Goal: Task Accomplishment & Management: Use online tool/utility

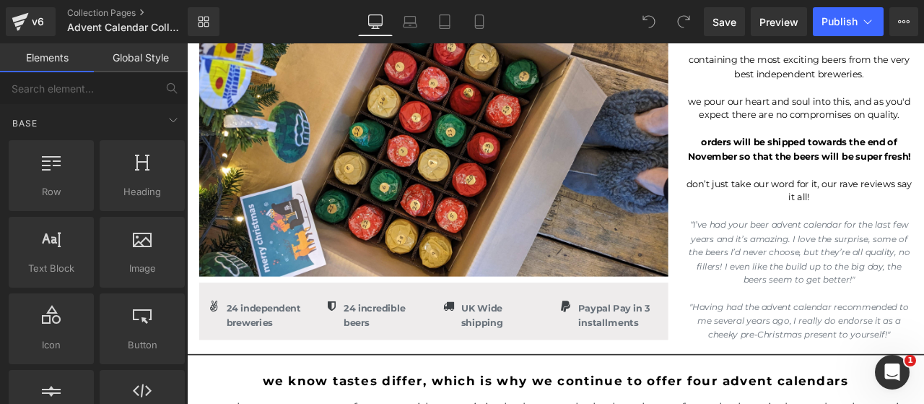
scroll to position [274, 0]
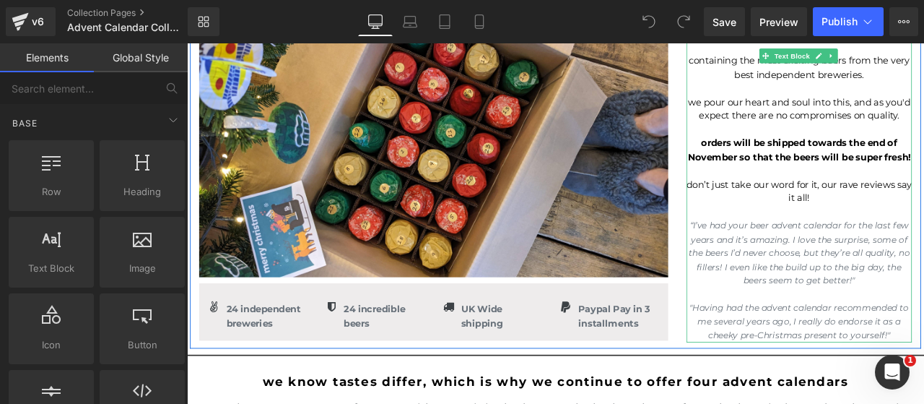
click at [923, 185] on strong "orders will be shipped towards the end of November so that the beers will be su…" at bounding box center [912, 169] width 264 height 30
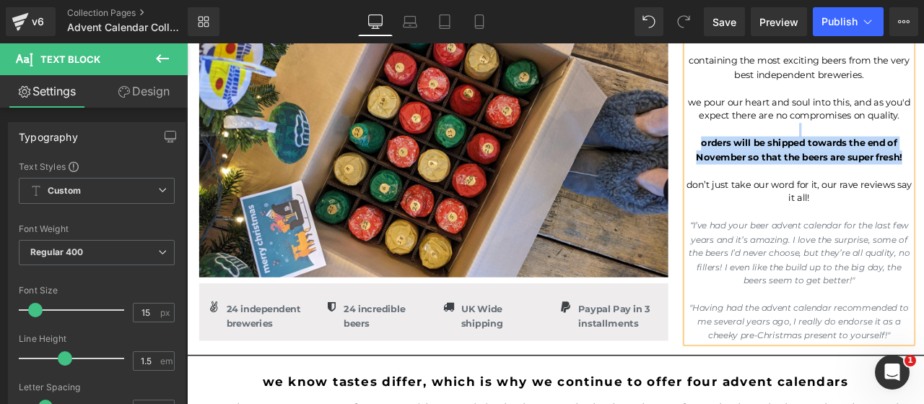
copy div "orders will be shipped towards the end of November so that the beers are super …"
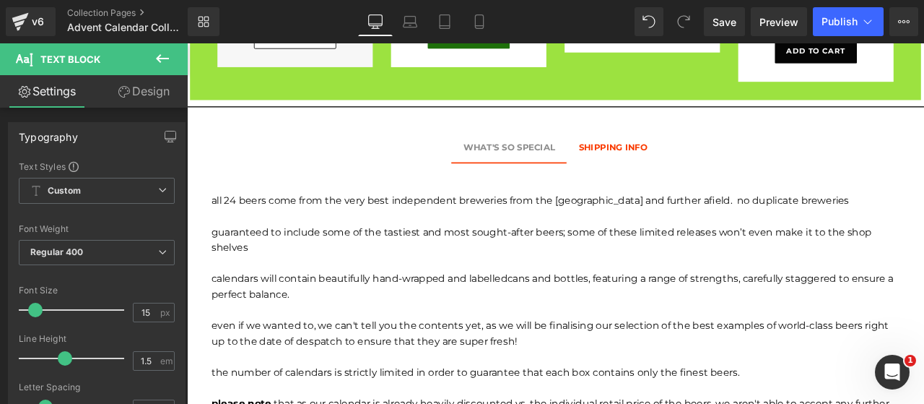
scroll to position [1123, 0]
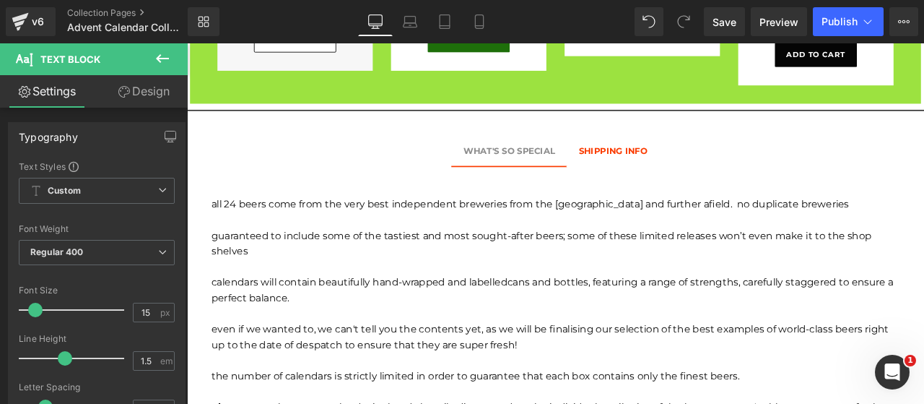
click at [695, 163] on div "SHIPPING INFO" at bounding box center [692, 170] width 82 height 16
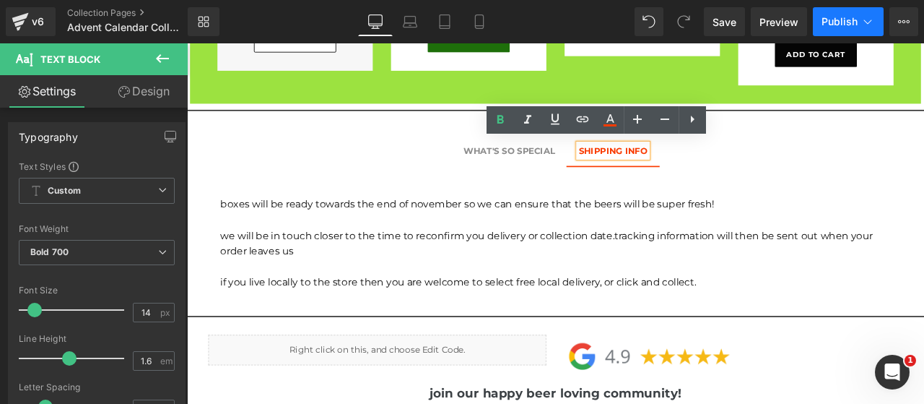
click at [836, 25] on span "Publish" at bounding box center [840, 22] width 36 height 12
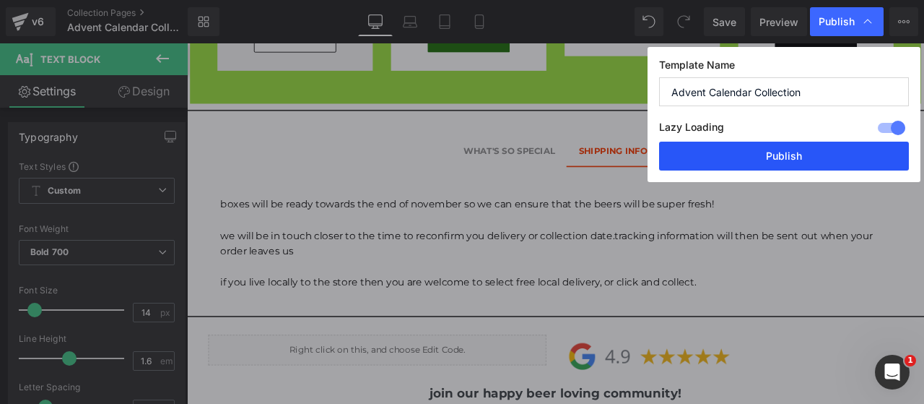
click at [716, 154] on button "Publish" at bounding box center [784, 156] width 250 height 29
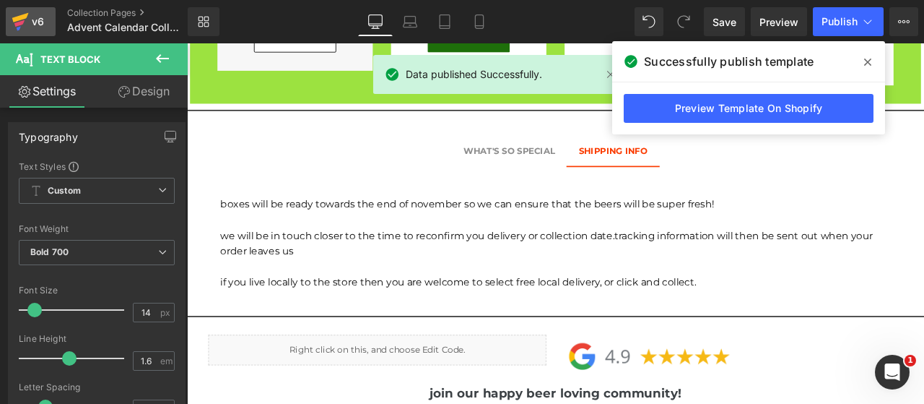
click at [28, 14] on icon at bounding box center [20, 22] width 17 height 36
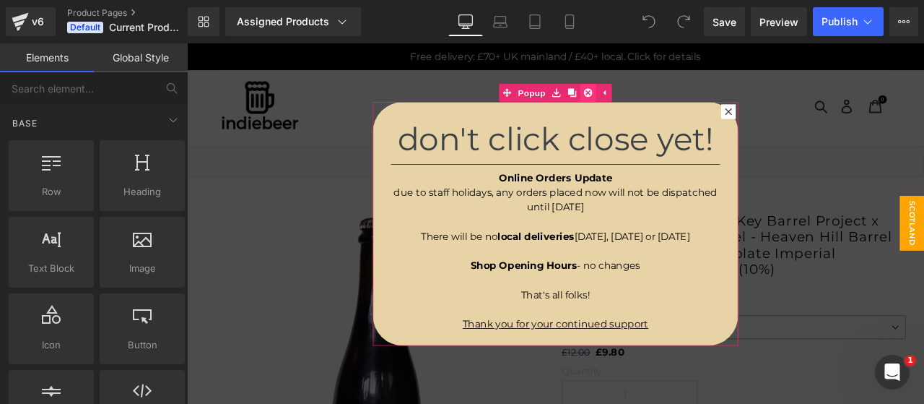
click at [660, 101] on icon at bounding box center [663, 102] width 10 height 10
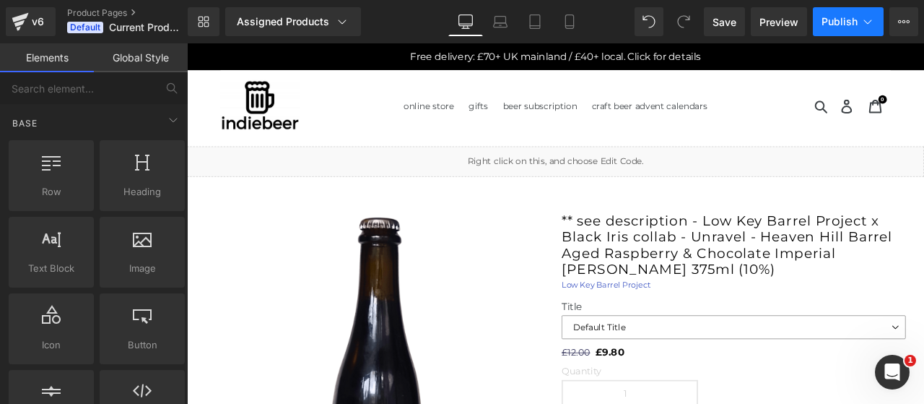
click at [828, 25] on span "Publish" at bounding box center [840, 22] width 36 height 12
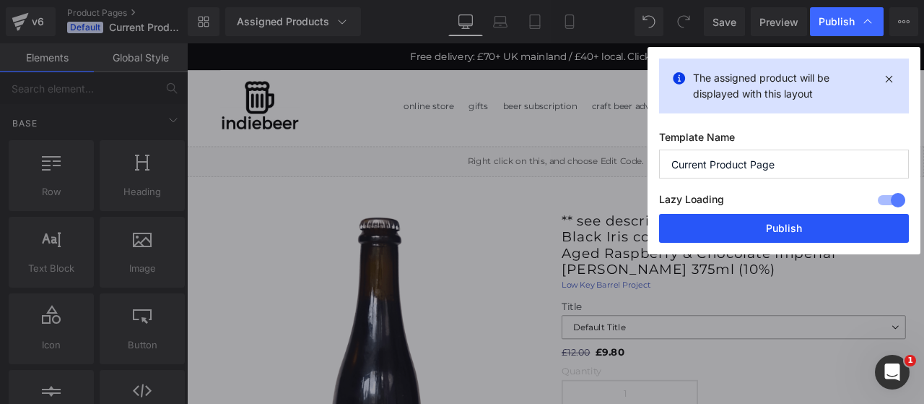
click at [770, 225] on button "Publish" at bounding box center [784, 228] width 250 height 29
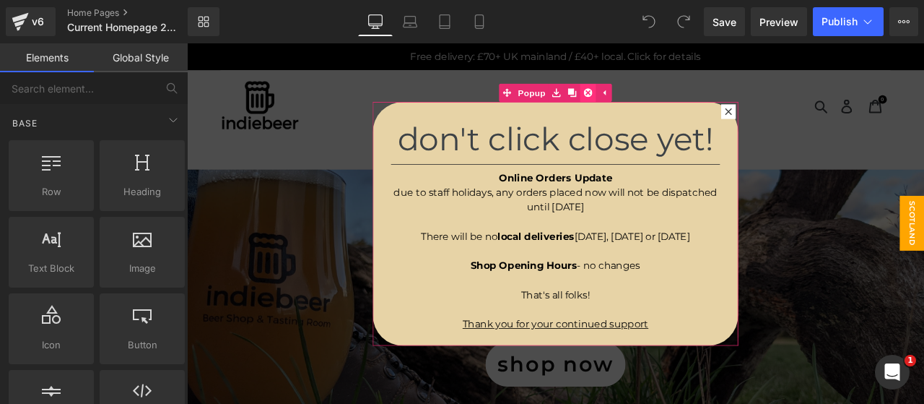
click at [658, 106] on icon at bounding box center [663, 102] width 10 height 10
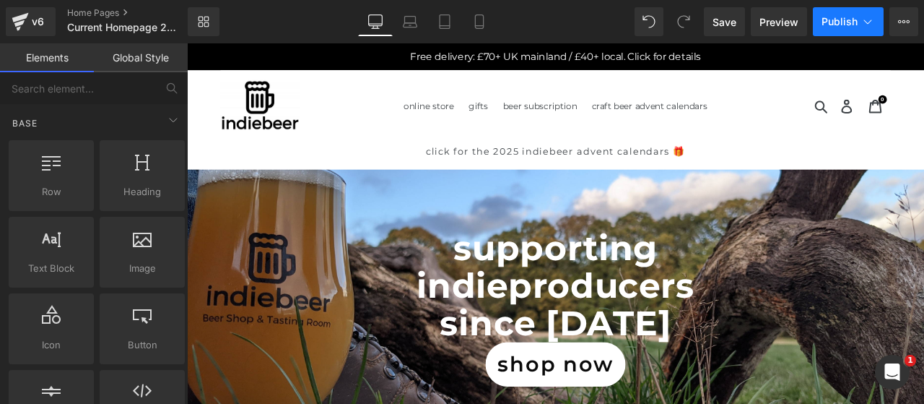
click at [846, 25] on span "Publish" at bounding box center [840, 22] width 36 height 12
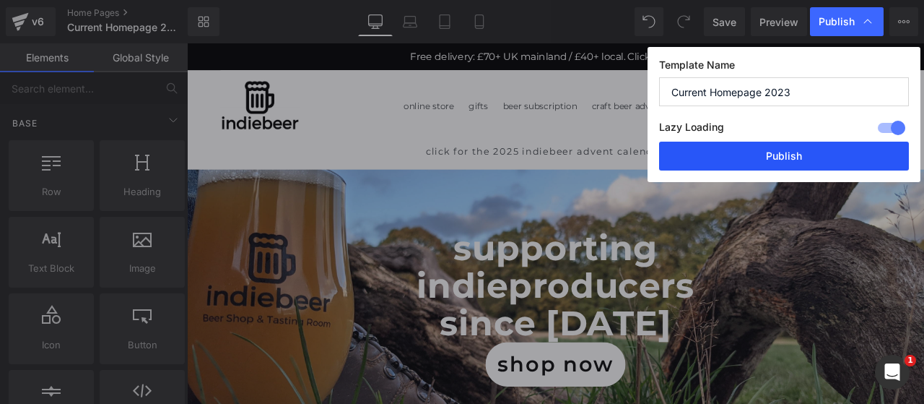
click at [804, 170] on button "Publish" at bounding box center [784, 156] width 250 height 29
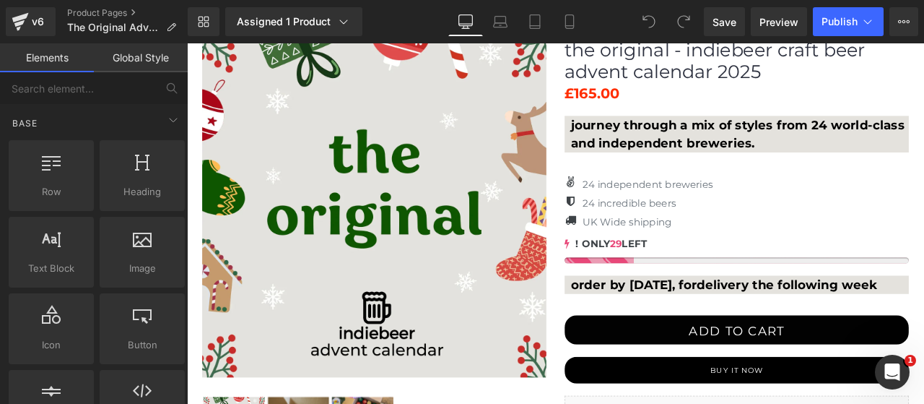
scroll to position [251, 0]
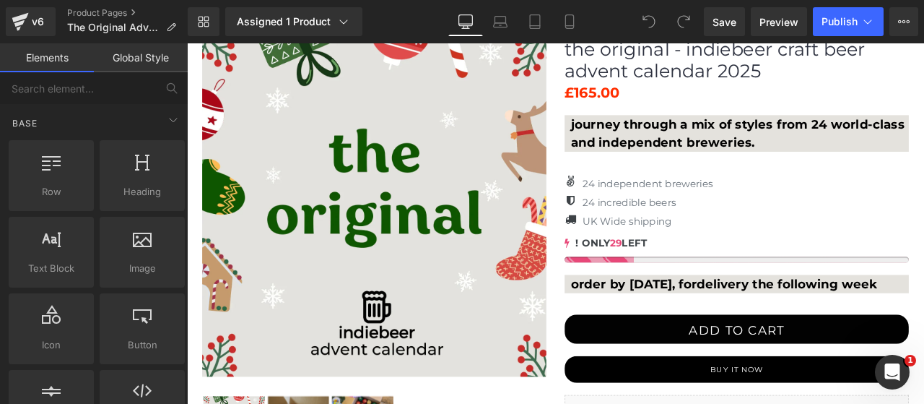
click at [842, 339] on p "order by 16th November, for delivery the following week" at bounding box center [842, 329] width 401 height 22
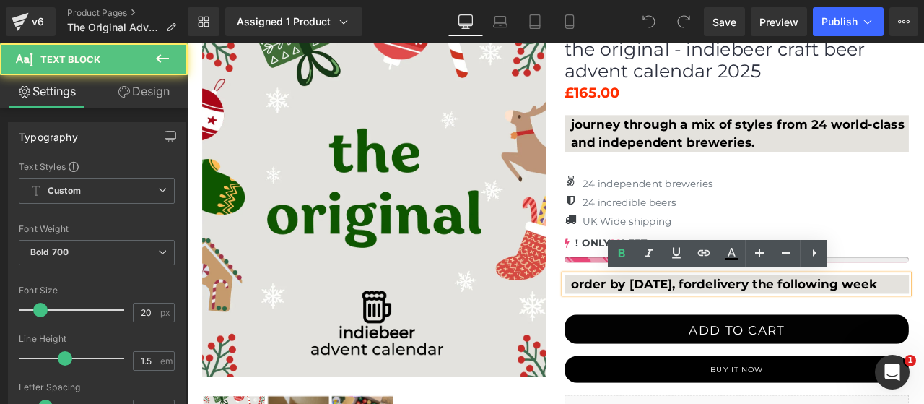
click at [820, 331] on p "order by 16th November, for delivery the following week" at bounding box center [842, 329] width 401 height 22
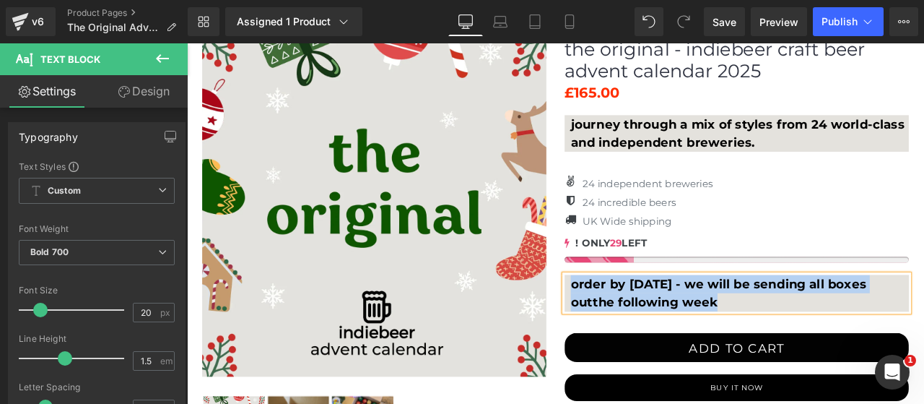
copy p "order by 16th November - we will be sending all boxes out the following week"
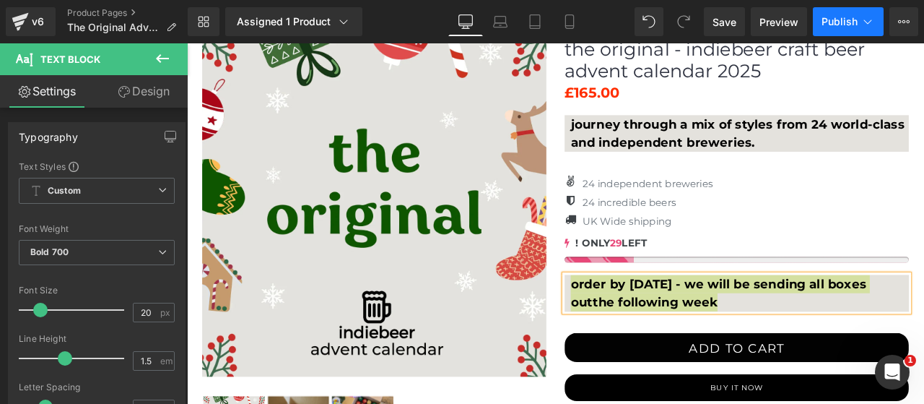
click at [855, 26] on span "Publish" at bounding box center [840, 22] width 36 height 12
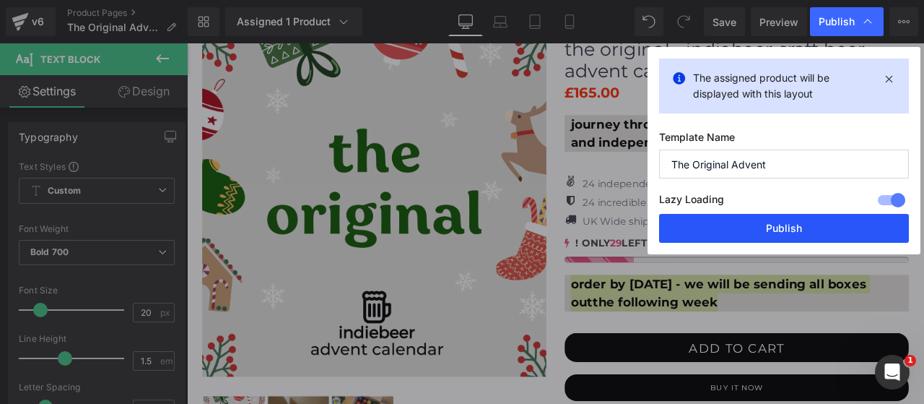
drag, startPoint x: 771, startPoint y: 230, endPoint x: 687, endPoint y: 217, distance: 85.6
click at [771, 230] on button "Publish" at bounding box center [784, 228] width 250 height 29
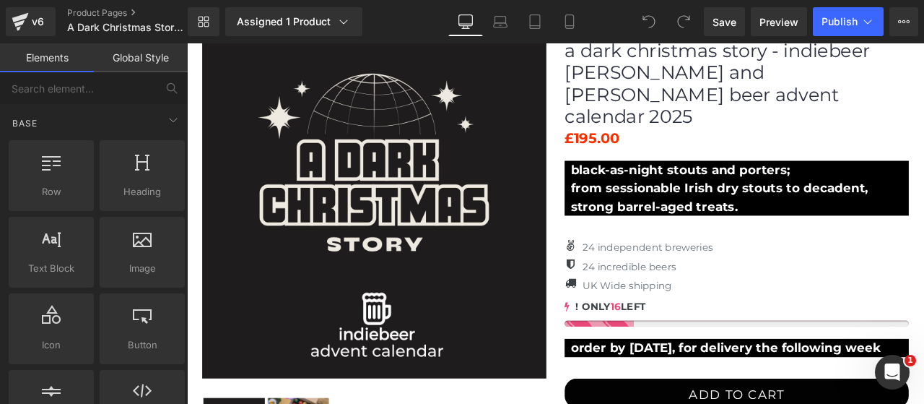
scroll to position [286, 0]
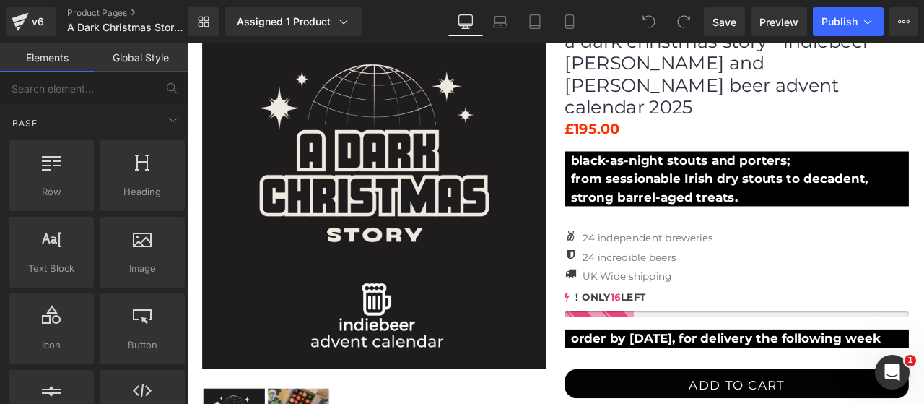
click at [923, 390] on p "order by 16th November, for delivery the following week" at bounding box center [842, 393] width 401 height 22
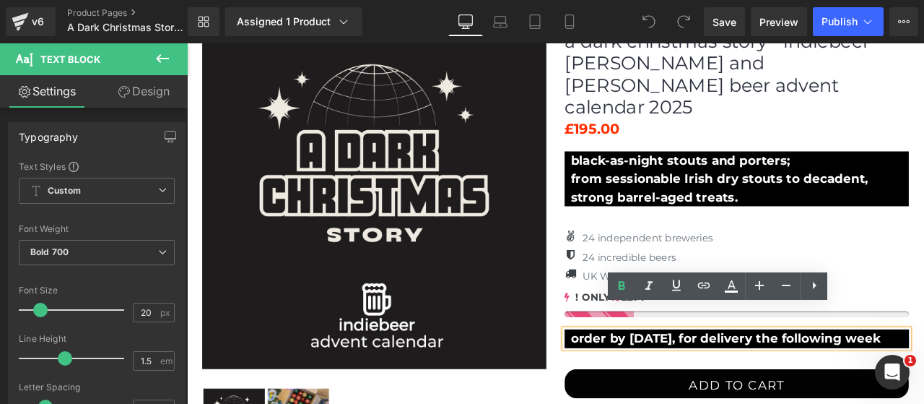
click at [694, 382] on p "order by 16th November, for delivery the following week" at bounding box center [842, 393] width 401 height 22
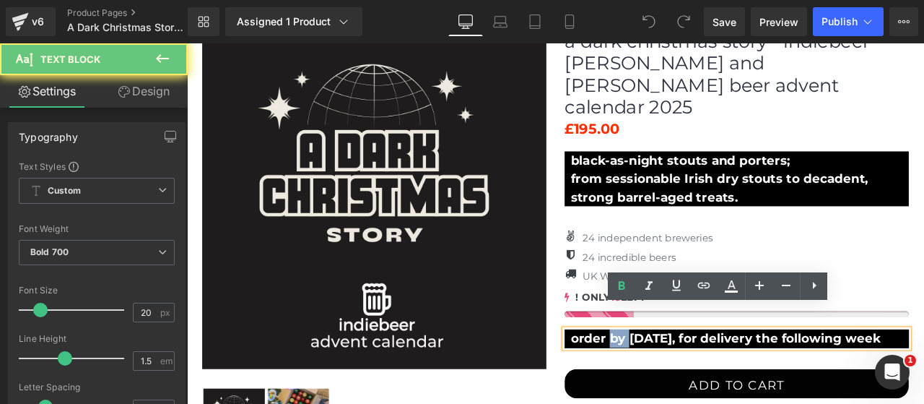
click at [694, 382] on p "order by 16th November, for delivery the following week" at bounding box center [842, 393] width 401 height 22
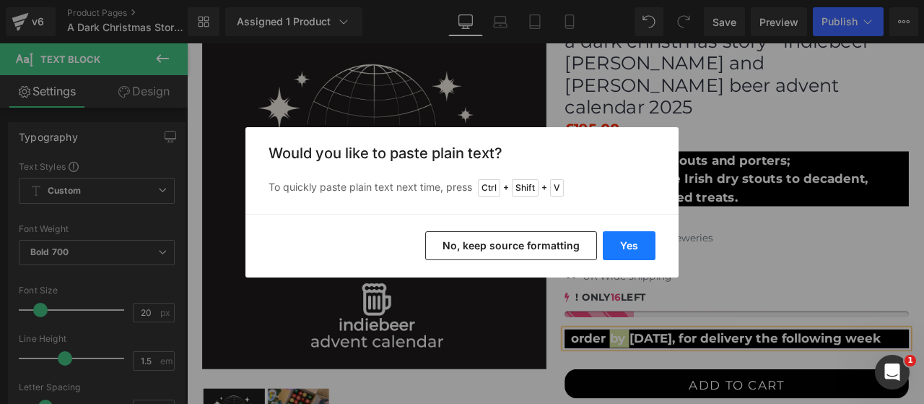
click at [626, 248] on button "Yes" at bounding box center [629, 245] width 53 height 29
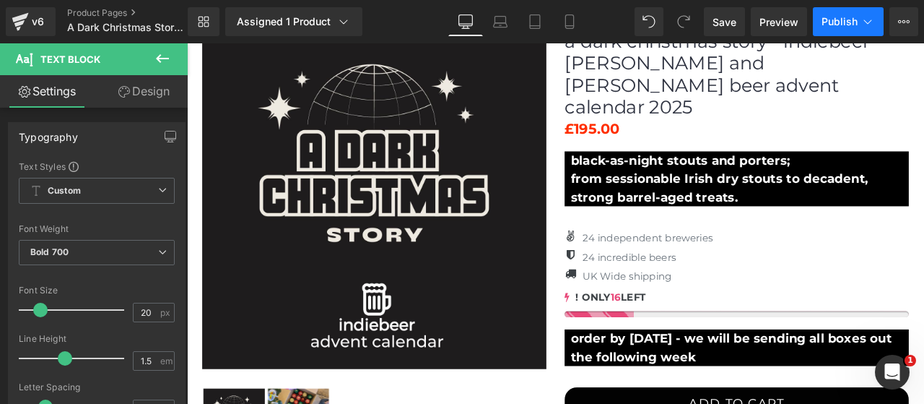
click at [839, 12] on button "Publish" at bounding box center [848, 21] width 71 height 29
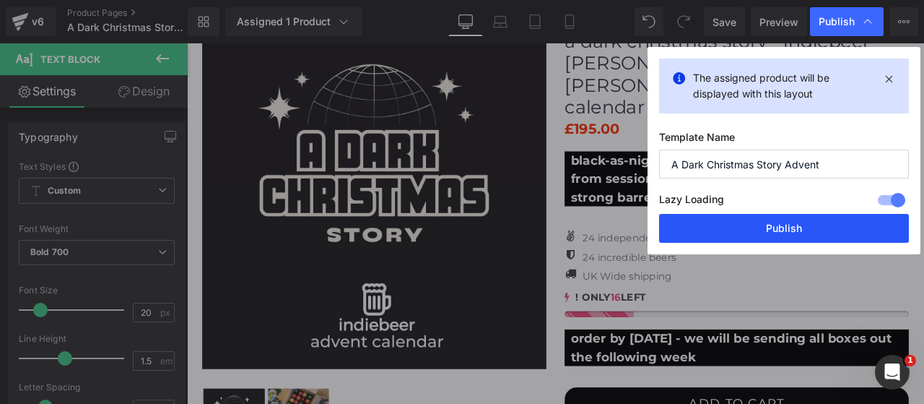
click at [755, 227] on button "Publish" at bounding box center [784, 228] width 250 height 29
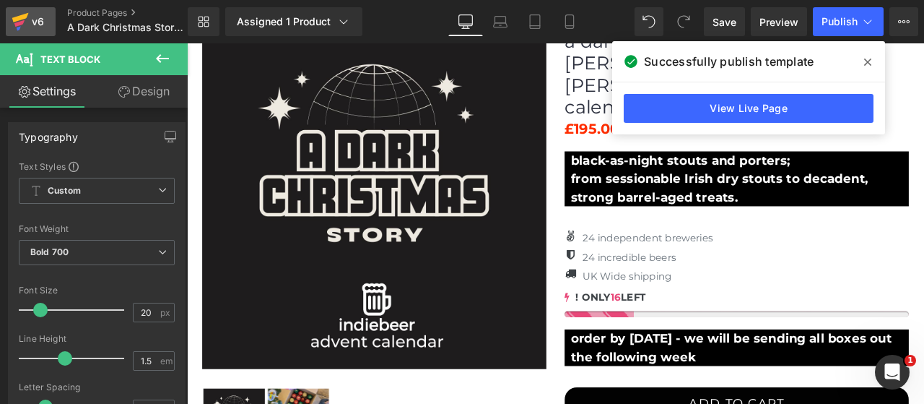
click at [24, 19] on icon at bounding box center [20, 22] width 17 height 36
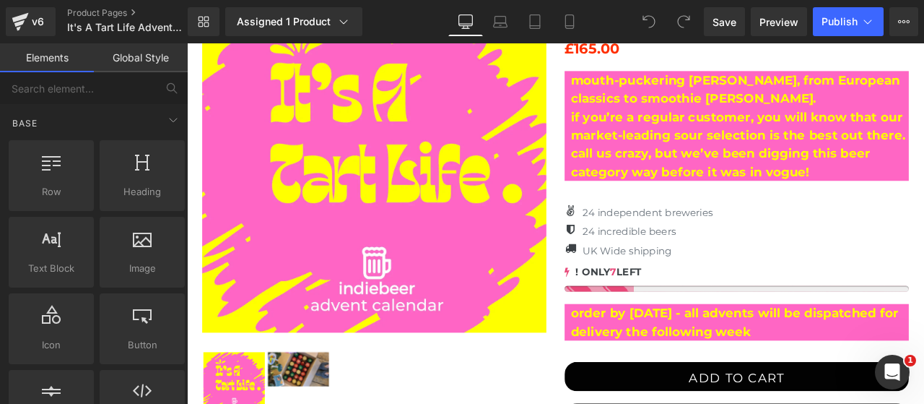
click at [923, 387] on p "order by 16th November - all advents will be dispatched for delivery the follow…" at bounding box center [842, 373] width 401 height 43
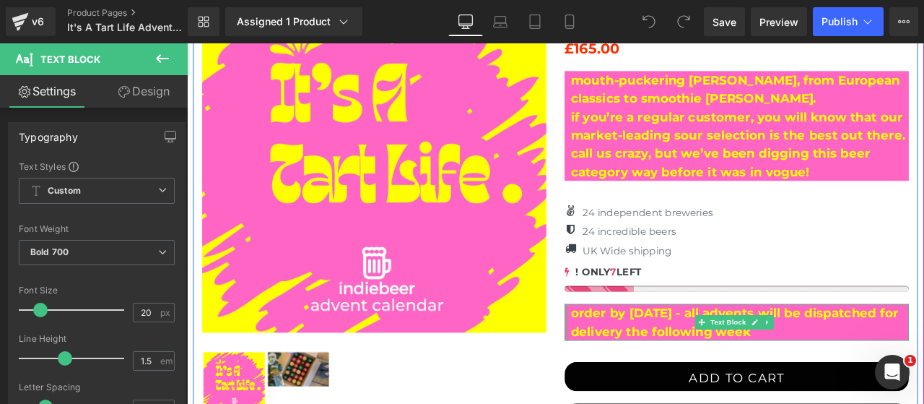
drag, startPoint x: 967, startPoint y: 387, endPoint x: 629, endPoint y: 360, distance: 338.9
click at [635, 360] on div "order by 16th November - all advents will be dispatched for delivery the follow…" at bounding box center [839, 373] width 408 height 43
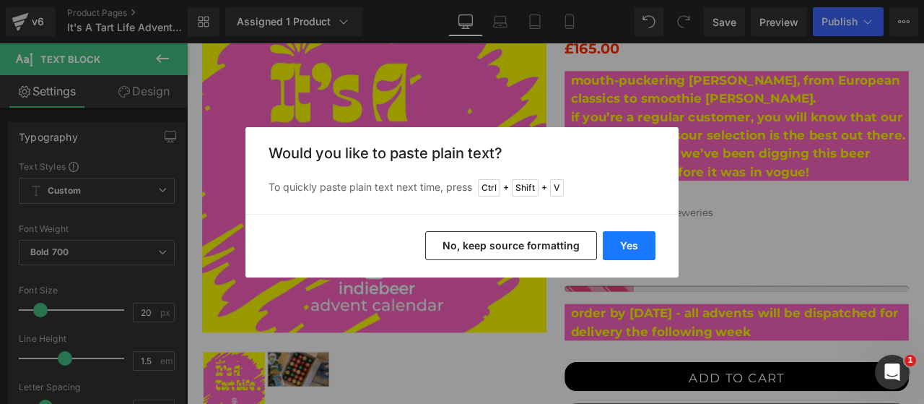
click at [632, 243] on button "Yes" at bounding box center [629, 245] width 53 height 29
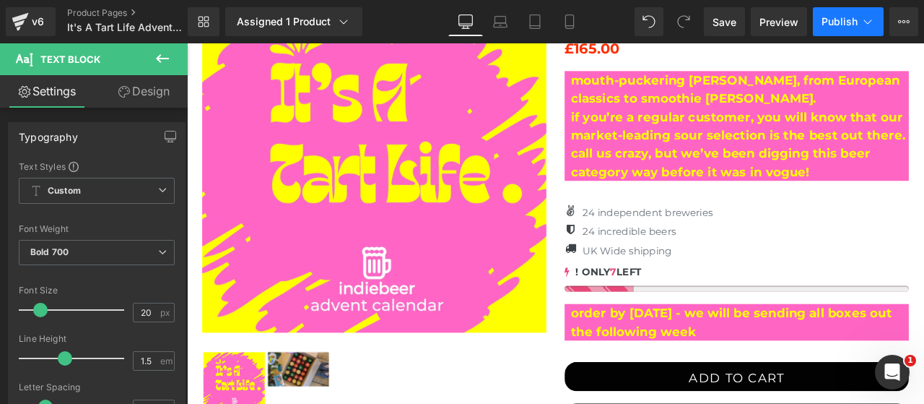
click at [827, 21] on span "Publish" at bounding box center [840, 22] width 36 height 12
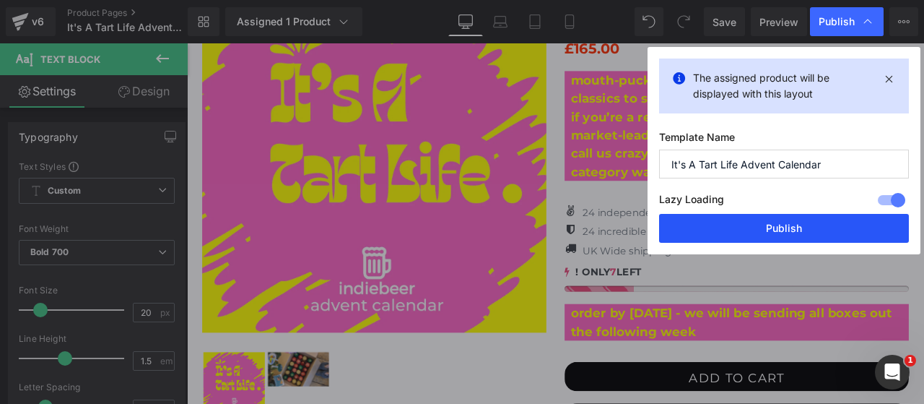
click at [777, 222] on button "Publish" at bounding box center [784, 228] width 250 height 29
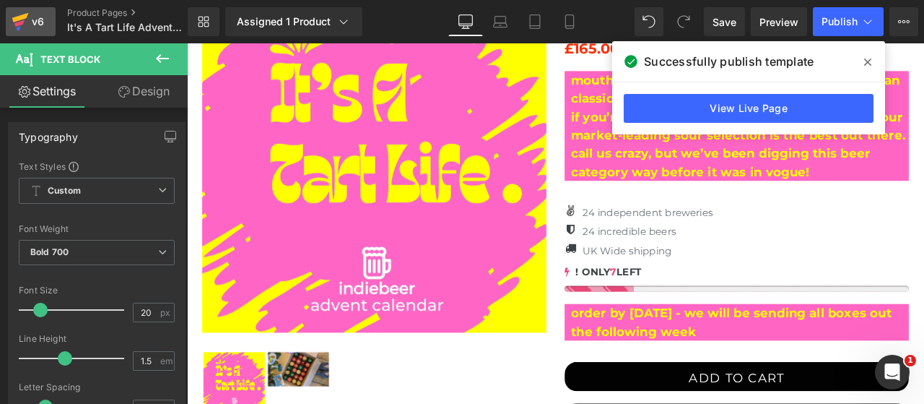
click at [14, 18] on icon at bounding box center [20, 17] width 17 height 9
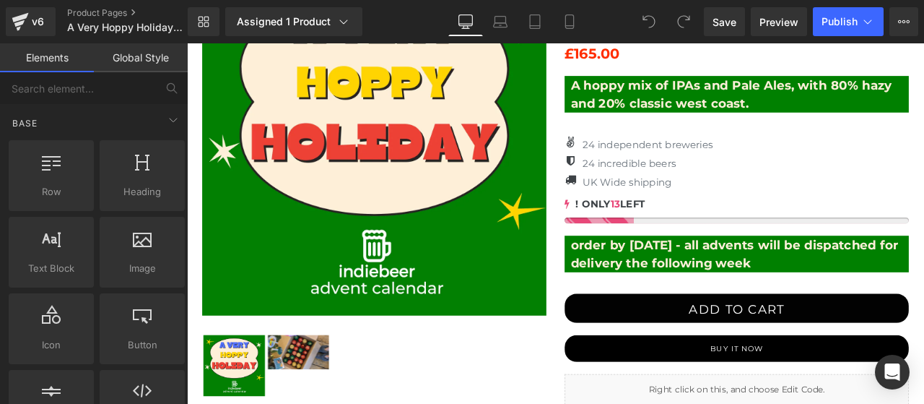
click at [861, 294] on div "order by [DATE] - all advents will be dispatched for delivery the following wee…" at bounding box center [839, 292] width 408 height 43
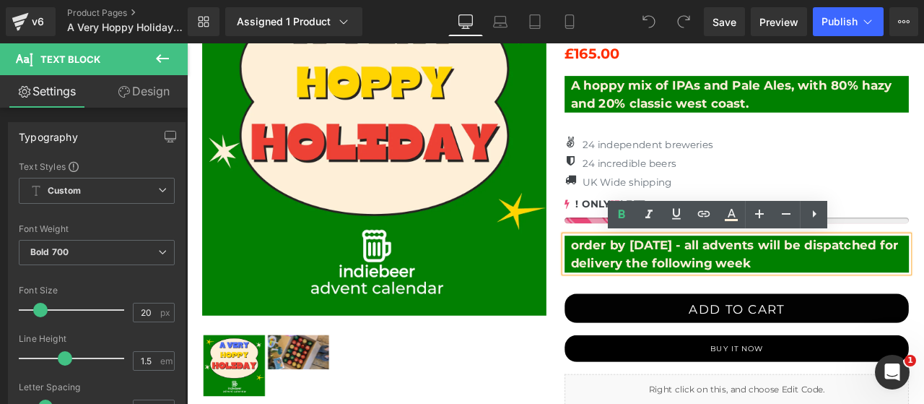
click at [794, 281] on p "order by [DATE] - all advents will be dispatched for delivery the following week" at bounding box center [842, 292] width 401 height 43
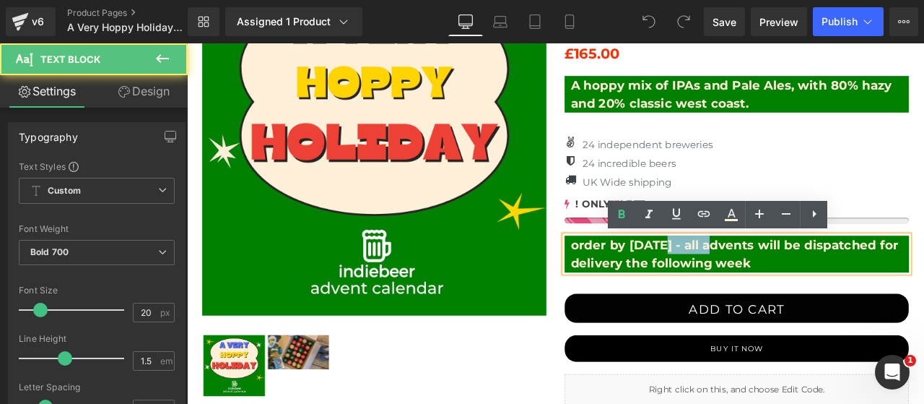
click at [794, 281] on p "order by [DATE] - all advents will be dispatched for delivery the following week" at bounding box center [842, 292] width 401 height 43
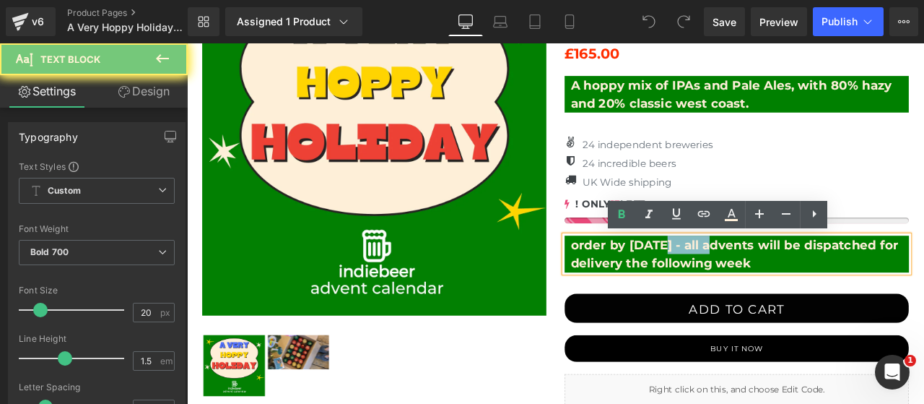
click at [794, 281] on p "order by [DATE] - all advents will be dispatched for delivery the following week" at bounding box center [842, 292] width 401 height 43
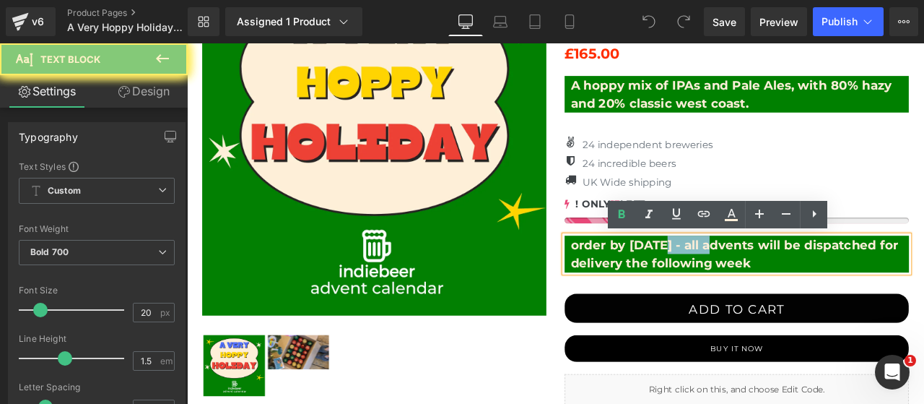
click at [794, 281] on p "order by [DATE] - all advents will be dispatched for delivery the following week" at bounding box center [842, 292] width 401 height 43
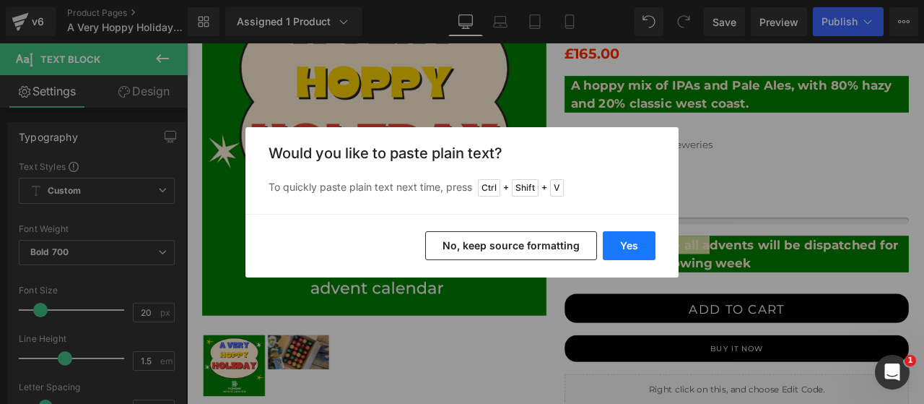
click at [609, 239] on button "Yes" at bounding box center [629, 245] width 53 height 29
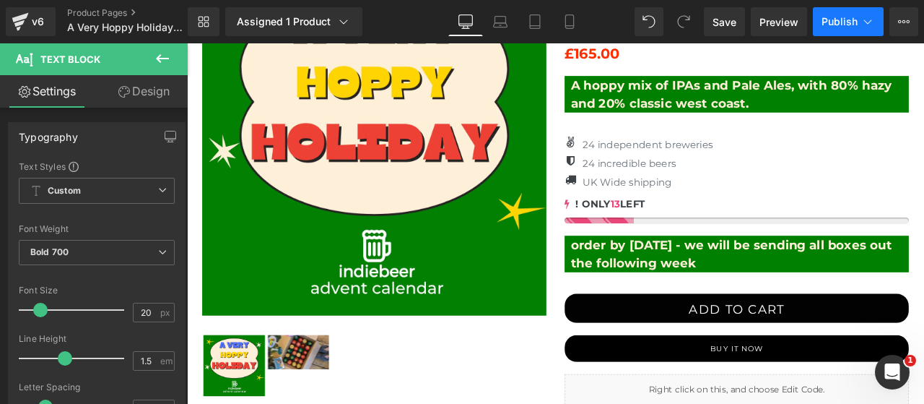
click at [823, 25] on span "Publish" at bounding box center [840, 22] width 36 height 12
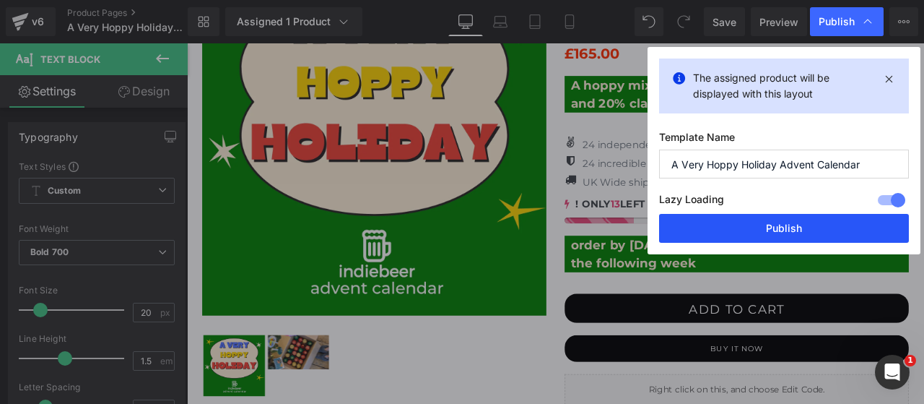
click at [818, 228] on button "Publish" at bounding box center [784, 228] width 250 height 29
